Goal: Contribute content: Add original content to the website for others to see

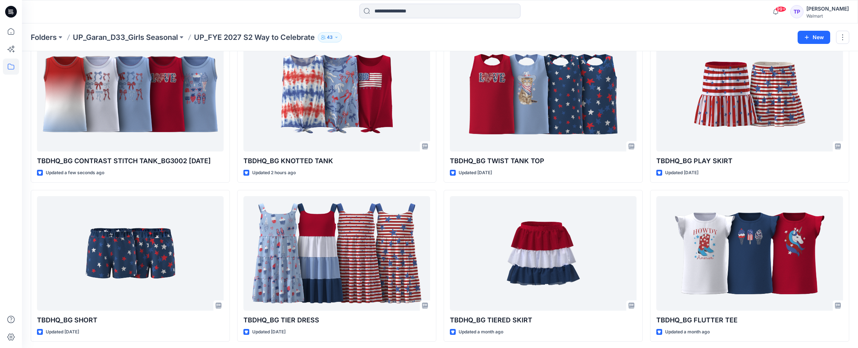
scroll to position [52, 0]
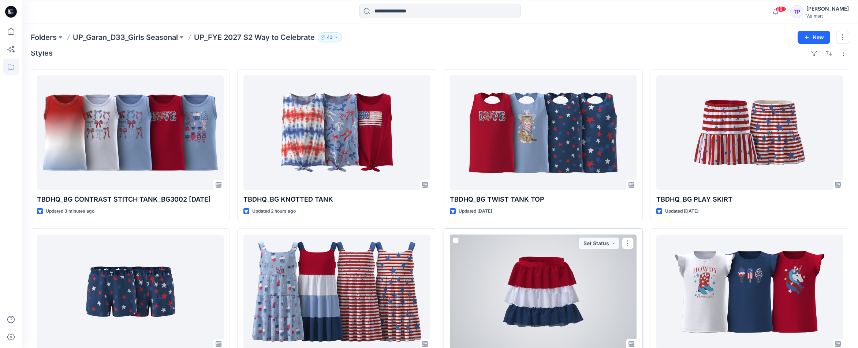
scroll to position [11, 0]
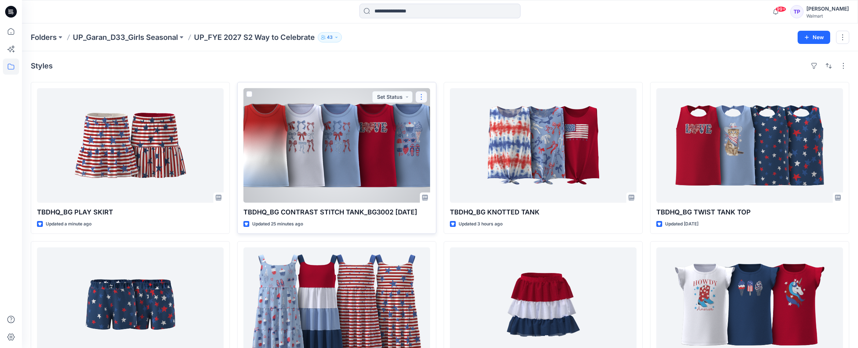
click at [421, 97] on button "button" at bounding box center [421, 97] width 12 height 12
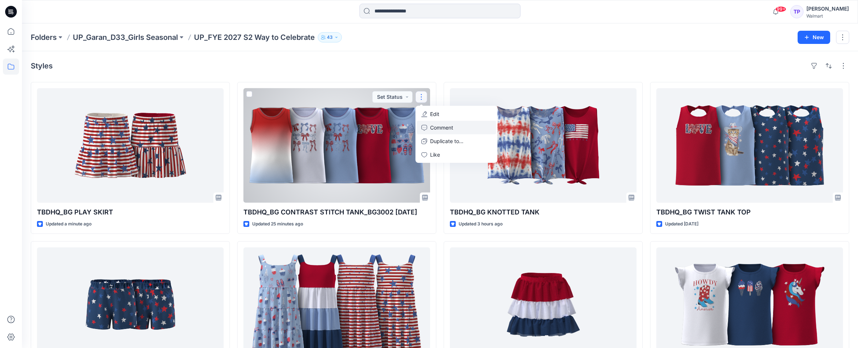
click at [444, 126] on p "Comment" at bounding box center [441, 128] width 23 height 8
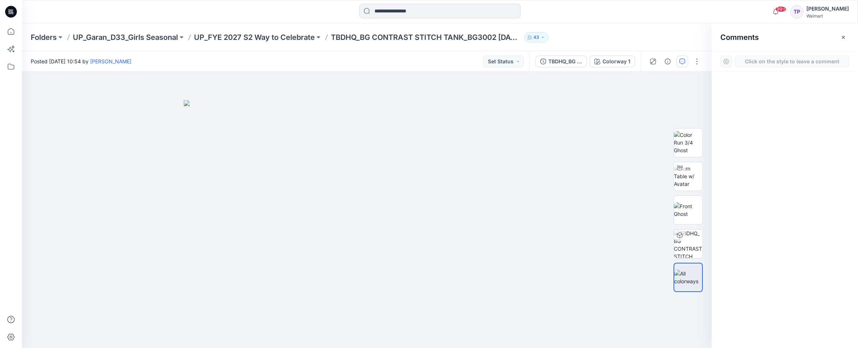
click at [849, 37] on div "Comments" at bounding box center [784, 36] width 146 height 27
click at [842, 38] on icon "button" at bounding box center [843, 37] width 6 height 6
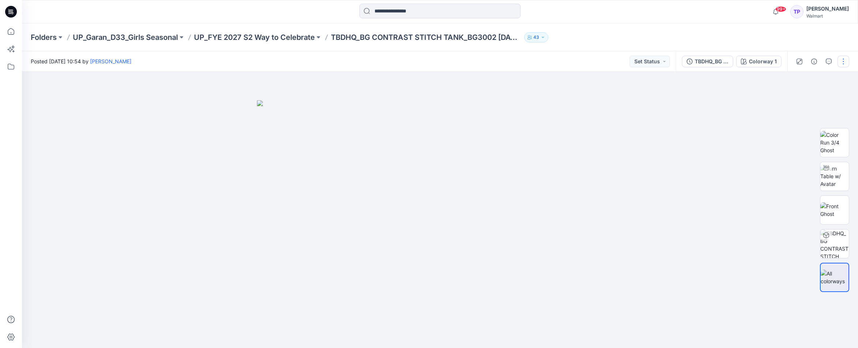
click at [847, 60] on button "button" at bounding box center [843, 62] width 12 height 12
click at [818, 97] on button "Edit" at bounding box center [812, 99] width 67 height 14
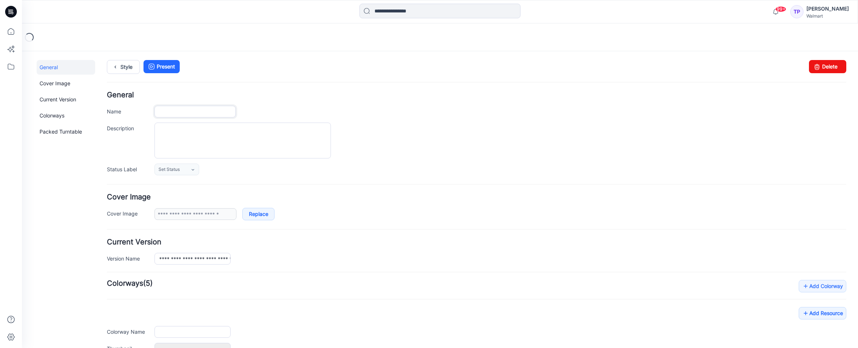
click at [214, 114] on input "Name" at bounding box center [194, 112] width 81 height 12
type input "**********"
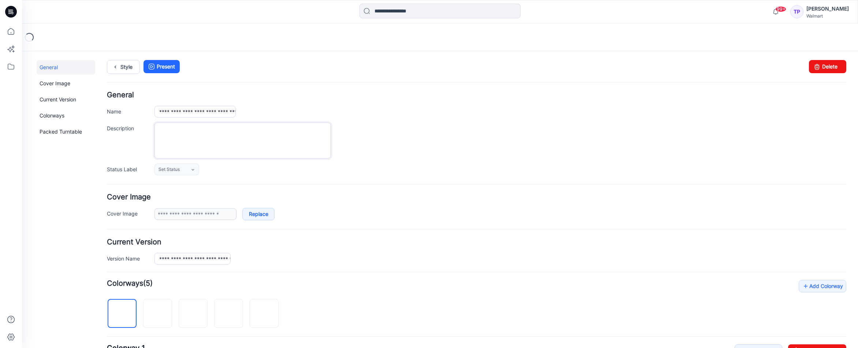
click at [292, 135] on textarea "Description" at bounding box center [242, 141] width 176 height 36
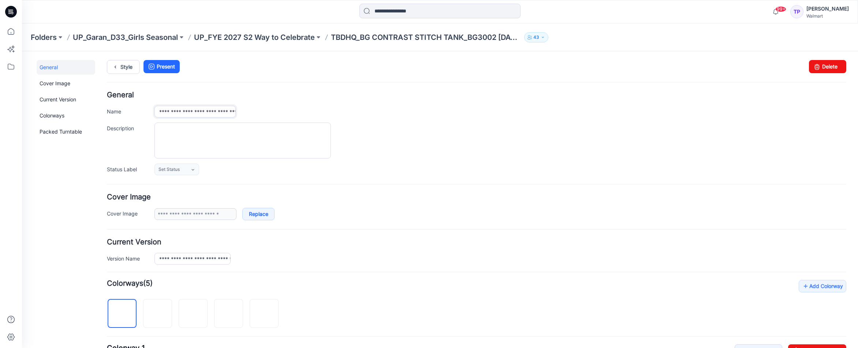
scroll to position [0, 57]
drag, startPoint x: 203, startPoint y: 109, endPoint x: 330, endPoint y: 110, distance: 127.4
click at [330, 110] on div "**********" at bounding box center [500, 112] width 692 height 12
drag, startPoint x: 215, startPoint y: 113, endPoint x: 203, endPoint y: 112, distance: 11.8
click at [215, 113] on input "**********" at bounding box center [194, 112] width 81 height 12
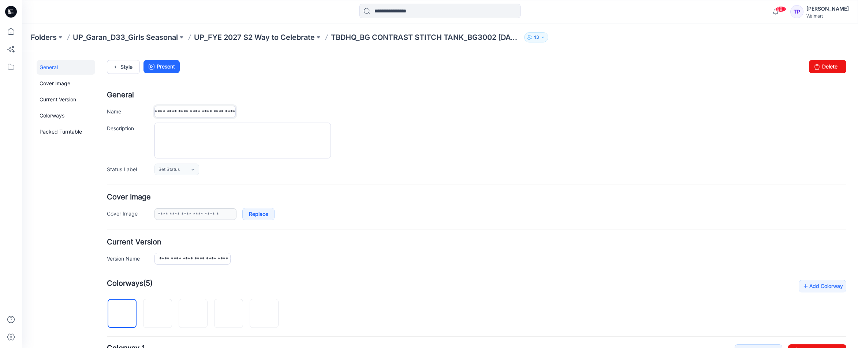
drag, startPoint x: 191, startPoint y: 112, endPoint x: 282, endPoint y: 108, distance: 91.6
click at [274, 112] on div "**********" at bounding box center [500, 112] width 692 height 12
type input "**********"
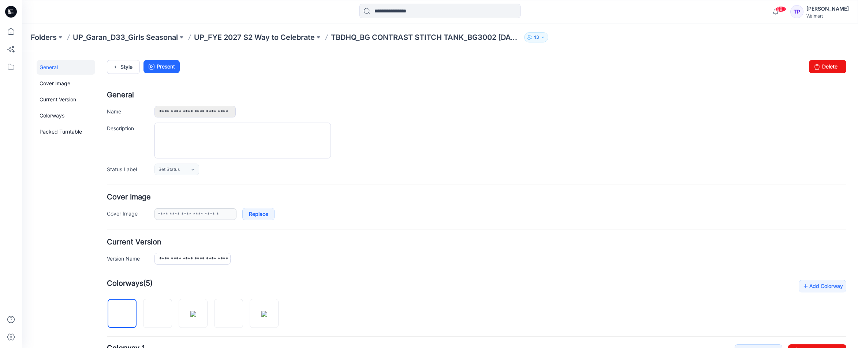
drag, startPoint x: 292, startPoint y: 44, endPoint x: 273, endPoint y: 2, distance: 45.9
click at [292, 44] on div "Folders UP_Garan_D33_Girls Seasonal UP_FYE 2027 S2 Way to Celebrate TBDHQ_BG CO…" at bounding box center [440, 37] width 836 height 28
click at [291, 39] on p "UP_FYE 2027 S2 Way to Celebrate" at bounding box center [254, 37] width 121 height 10
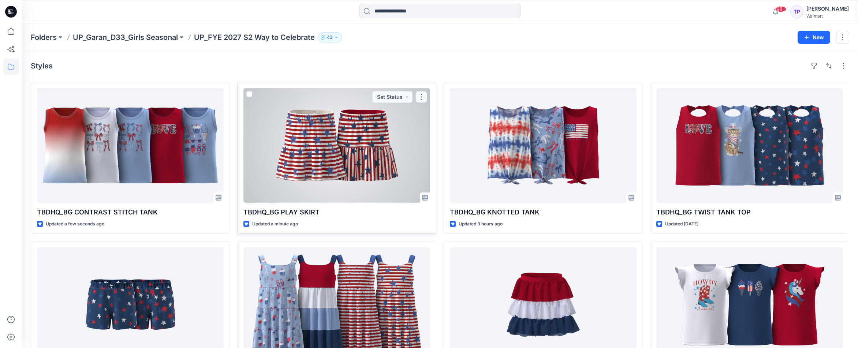
click at [424, 97] on button "button" at bounding box center [421, 97] width 12 height 12
click at [426, 109] on button "Edit" at bounding box center [456, 114] width 79 height 14
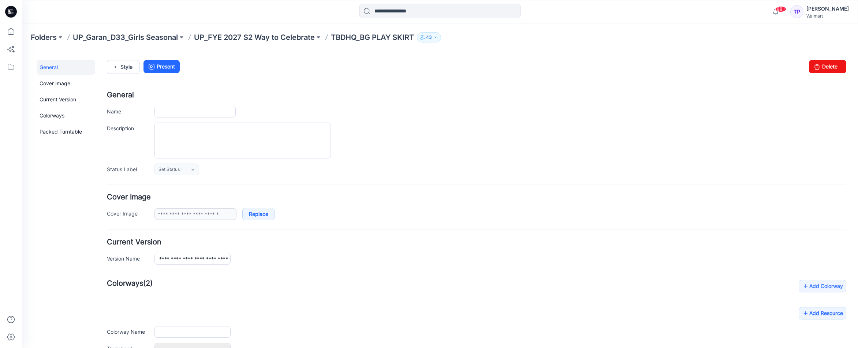
type input "**********"
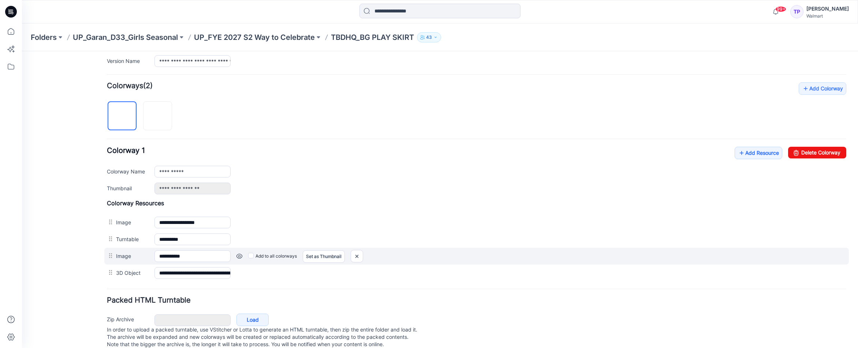
scroll to position [203, 0]
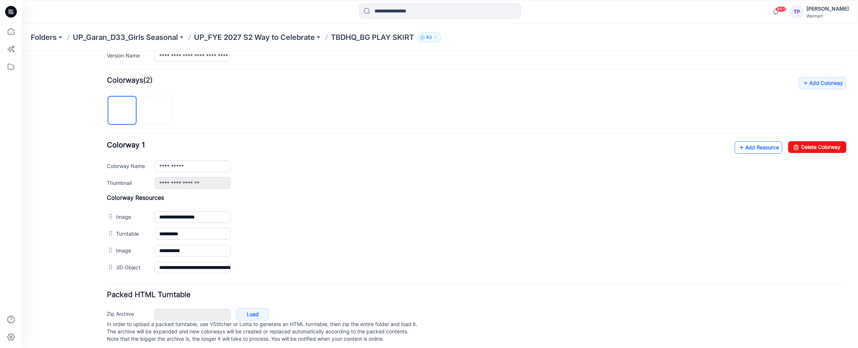
click at [754, 145] on link "Add Resource" at bounding box center [758, 147] width 48 height 12
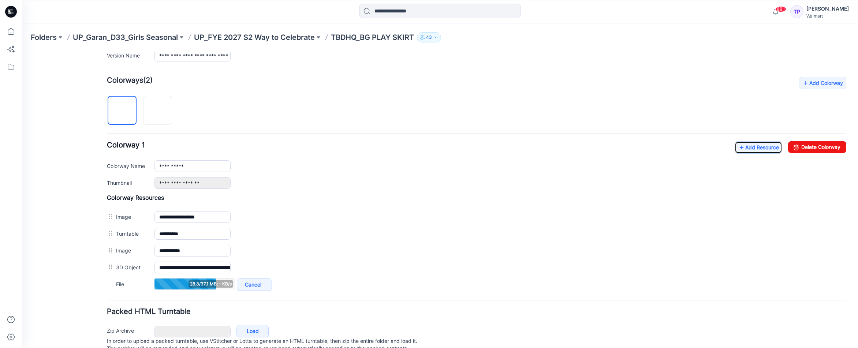
scroll to position [203, 0]
click at [754, 148] on link "Add Resource" at bounding box center [758, 148] width 48 height 12
click at [265, 40] on p "UP_FYE 2027 S2 Way to Celebrate" at bounding box center [254, 37] width 121 height 10
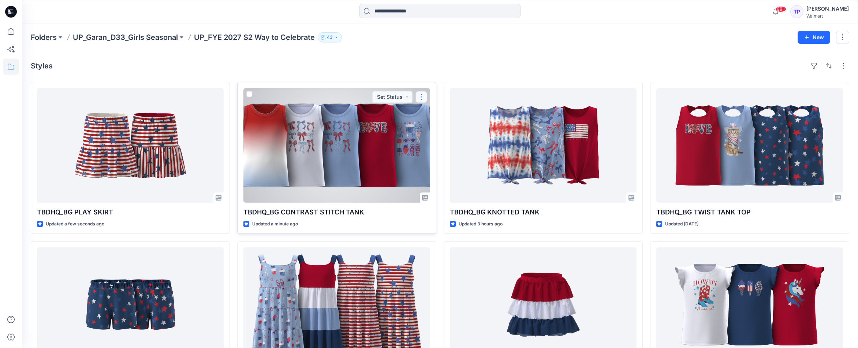
click at [424, 96] on button "button" at bounding box center [421, 97] width 12 height 12
click at [433, 115] on p "Edit" at bounding box center [434, 114] width 9 height 8
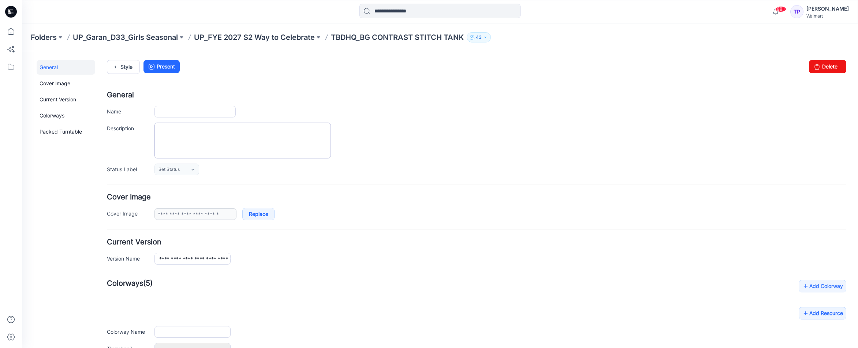
type input "**********"
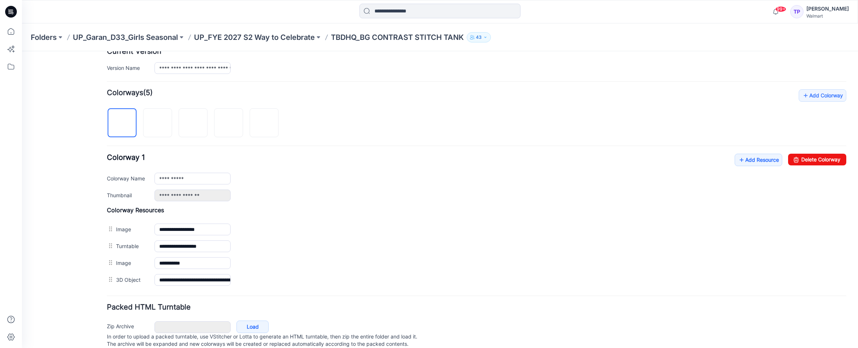
scroll to position [215, 0]
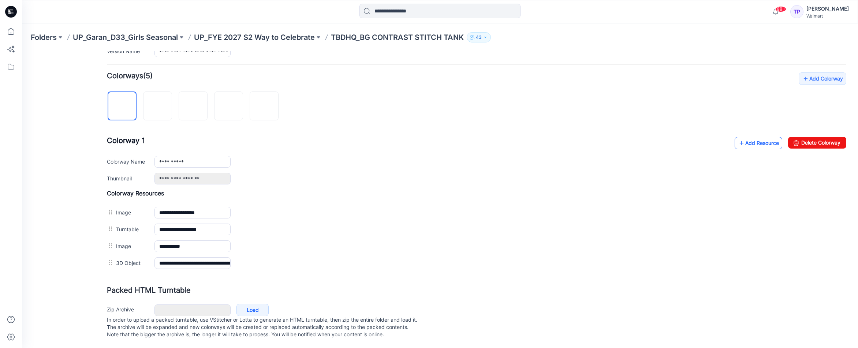
click at [754, 137] on link "Add Resource" at bounding box center [758, 143] width 48 height 12
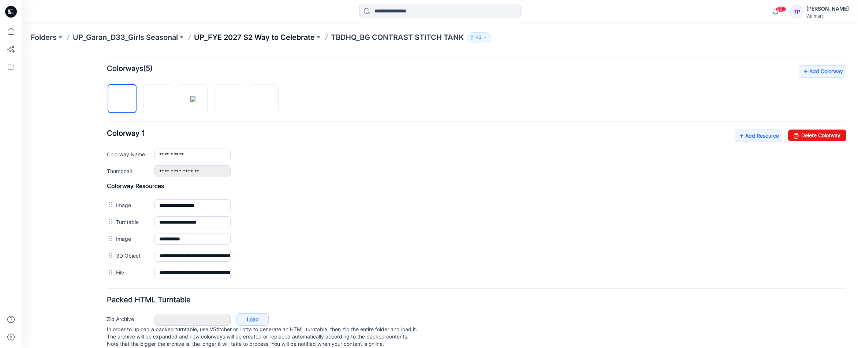
click at [304, 35] on p "UP_FYE 2027 S2 Way to Celebrate" at bounding box center [254, 37] width 121 height 10
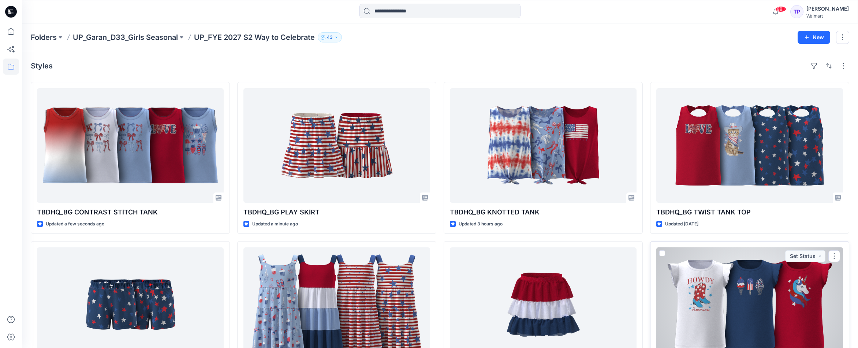
scroll to position [54, 0]
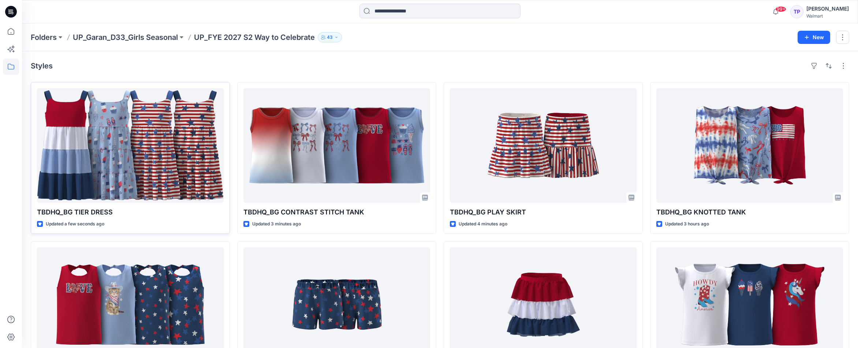
drag, startPoint x: 190, startPoint y: 64, endPoint x: 210, endPoint y: 104, distance: 44.5
click at [190, 64] on div "Styles" at bounding box center [440, 66] width 818 height 12
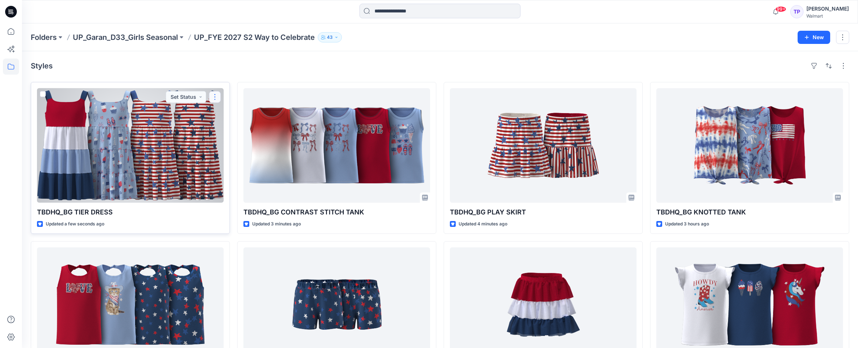
click at [215, 100] on button "button" at bounding box center [215, 97] width 12 height 12
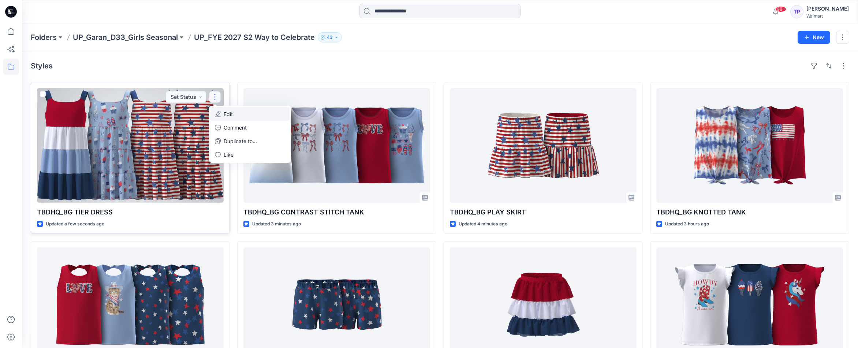
click at [225, 115] on p "Edit" at bounding box center [228, 114] width 9 height 8
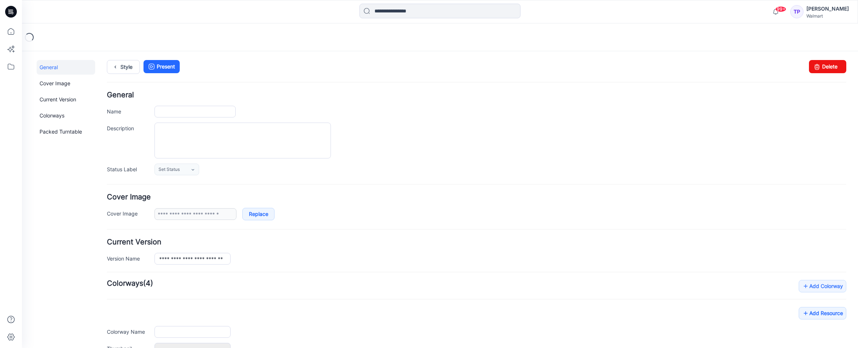
type input "**********"
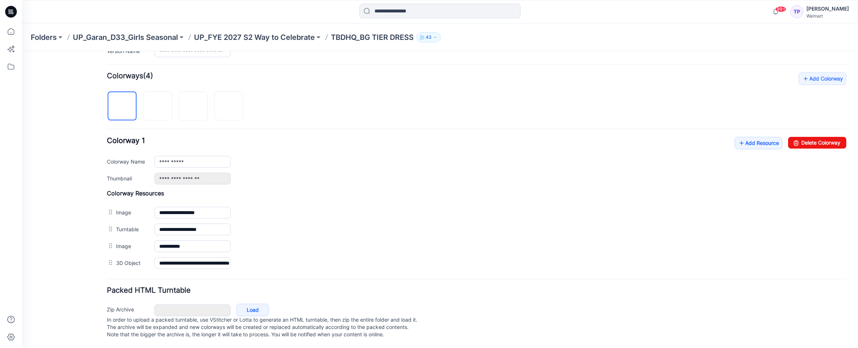
scroll to position [215, 0]
click at [122, 106] on img at bounding box center [122, 106] width 0 height 0
type input "**********"
click at [751, 137] on link "Add Resource" at bounding box center [758, 143] width 48 height 12
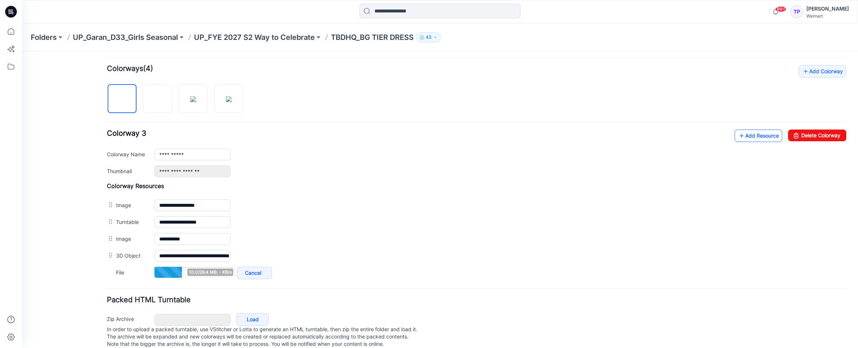
click at [756, 138] on link "Add Resource" at bounding box center [758, 136] width 48 height 12
click at [769, 132] on link "Add Resource" at bounding box center [758, 136] width 48 height 12
drag, startPoint x: 251, startPoint y: 28, endPoint x: 247, endPoint y: 41, distance: 14.0
click at [251, 28] on div "Folders UP_Garan_D33_Girls Seasonal UP_FYE 2027 S2 Way to Celebrate TBDHQ_BG TI…" at bounding box center [440, 37] width 836 height 28
click at [247, 45] on div "Folders UP_Garan_D33_Girls Seasonal UP_FYE 2027 S2 Way to Celebrate TBDHQ_BG TI…" at bounding box center [440, 37] width 836 height 28
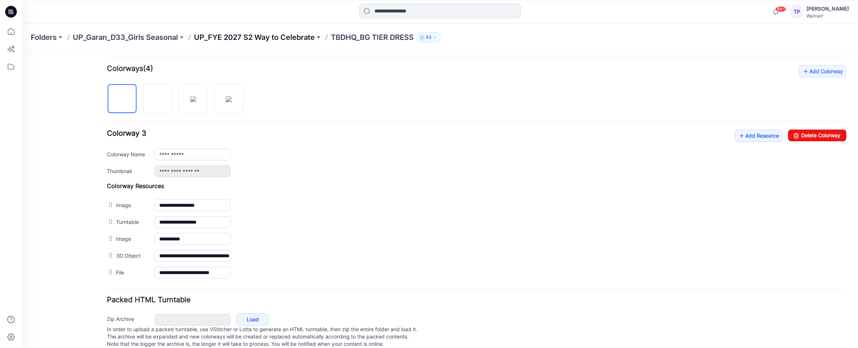
click at [252, 35] on p "UP_FYE 2027 S2 Way to Celebrate" at bounding box center [254, 37] width 121 height 10
